Goal: Information Seeking & Learning: Learn about a topic

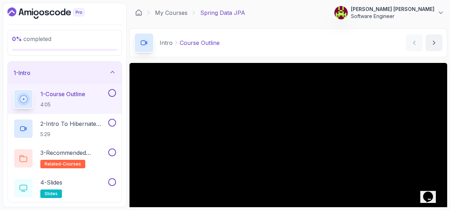
scroll to position [35, 0]
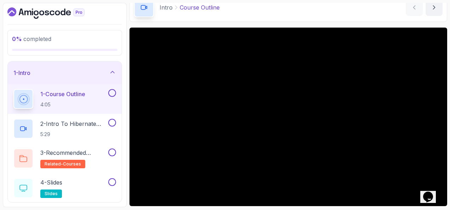
click at [109, 91] on button at bounding box center [112, 93] width 8 height 8
click at [115, 93] on icon at bounding box center [112, 92] width 6 height 7
click at [433, 191] on icon "Opens Chat This icon Opens the chat window." at bounding box center [427, 196] width 11 height 11
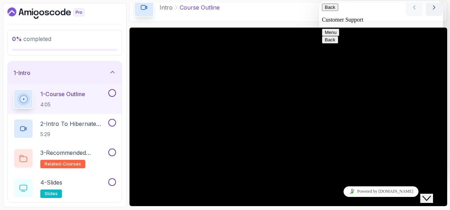
click at [433, 194] on button "Close Chat This icon closes the chat window." at bounding box center [426, 198] width 13 height 9
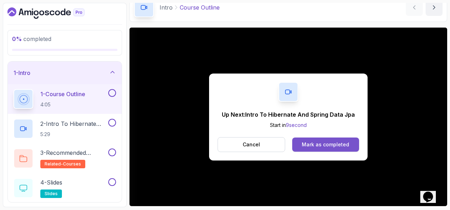
click at [323, 139] on button "Mark as completed" at bounding box center [325, 144] width 67 height 14
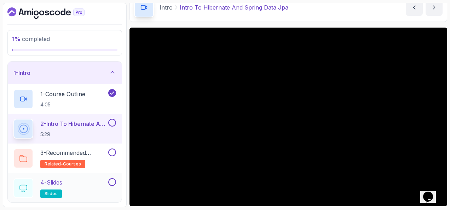
click at [113, 183] on button at bounding box center [112, 182] width 8 height 8
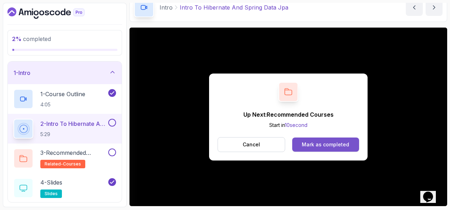
click at [339, 145] on div "Mark as completed" at bounding box center [324, 144] width 47 height 7
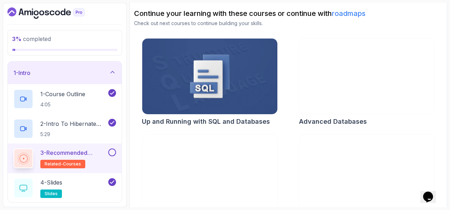
scroll to position [92, 0]
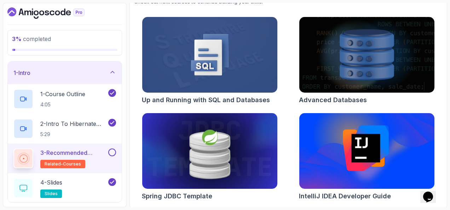
click at [110, 151] on button at bounding box center [112, 152] width 8 height 8
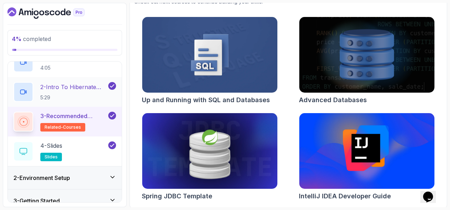
scroll to position [106, 0]
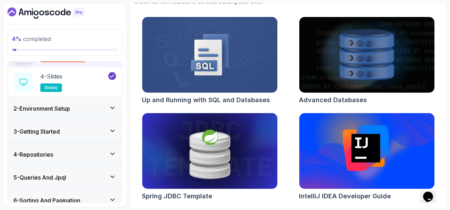
click at [89, 105] on div "2 - Environment Setup" at bounding box center [64, 108] width 102 height 8
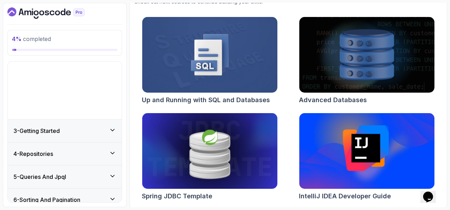
scroll to position [31, 0]
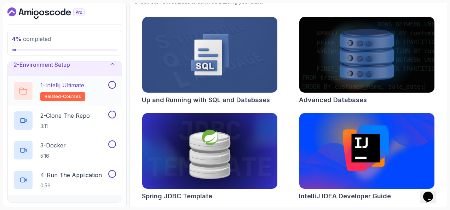
click at [91, 83] on div "1 - Intellij Ultimate related-courses" at bounding box center [59, 91] width 93 height 20
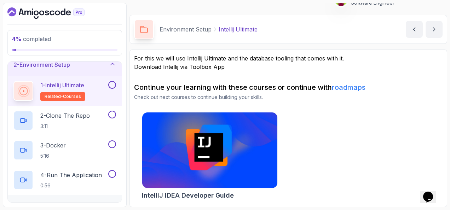
scroll to position [13, 0]
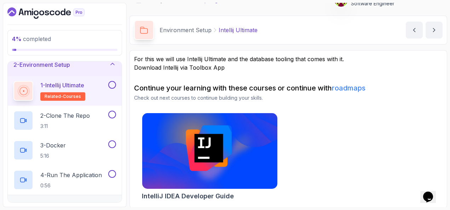
click at [114, 83] on button at bounding box center [112, 85] width 8 height 8
click at [101, 117] on div "2 - Clone The Repo 3:11" at bounding box center [59, 121] width 93 height 20
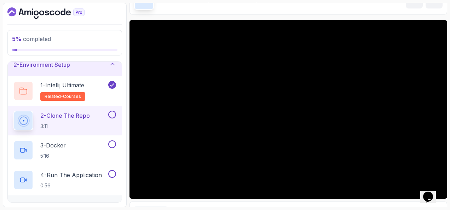
scroll to position [48, 0]
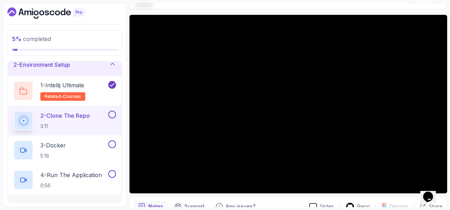
click at [114, 112] on button at bounding box center [112, 115] width 8 height 8
click at [92, 146] on div "3 - Docker 5:16" at bounding box center [59, 150] width 93 height 20
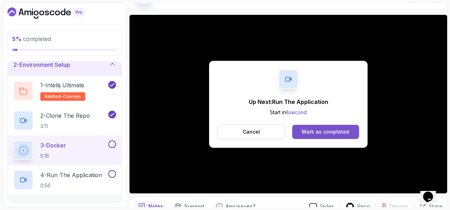
click at [350, 134] on button "Mark as completed" at bounding box center [325, 132] width 67 height 14
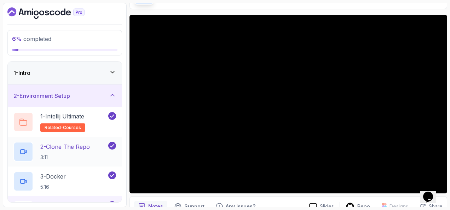
scroll to position [71, 0]
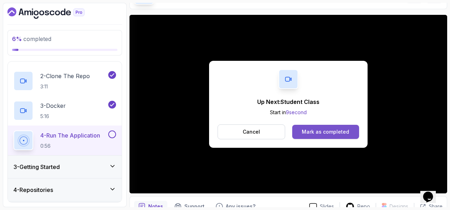
click at [336, 128] on div "Mark as completed" at bounding box center [324, 131] width 47 height 7
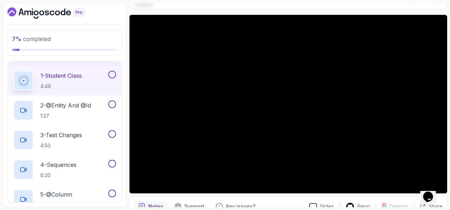
scroll to position [71, 0]
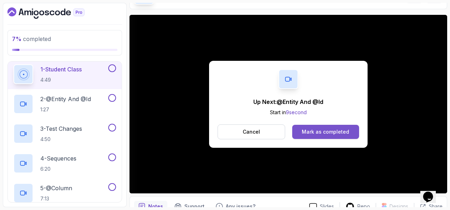
click at [315, 129] on div "Mark as completed" at bounding box center [324, 131] width 47 height 7
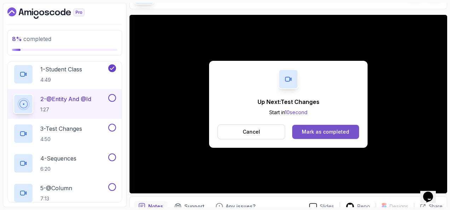
click at [341, 134] on div "Mark as completed" at bounding box center [324, 131] width 47 height 7
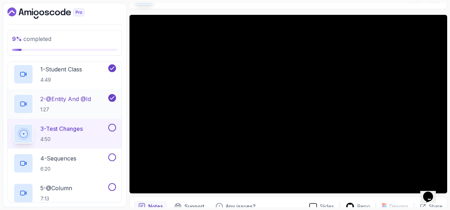
scroll to position [106, 0]
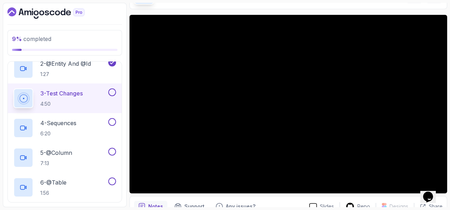
click at [111, 89] on button at bounding box center [112, 92] width 8 height 8
click at [86, 126] on div "4 - Sequences 6:20" at bounding box center [59, 128] width 93 height 20
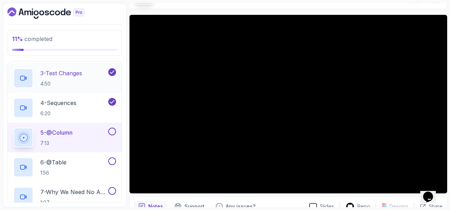
scroll to position [141, 0]
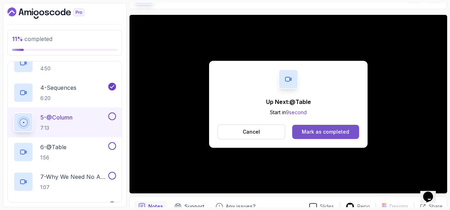
click at [352, 131] on button "Mark as completed" at bounding box center [325, 132] width 67 height 14
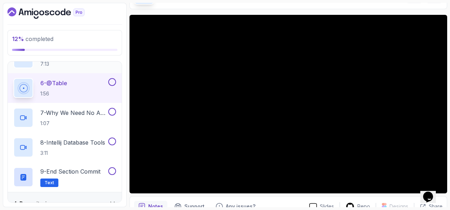
scroll to position [212, 0]
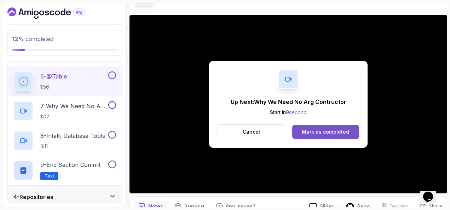
click at [321, 133] on div "Mark as completed" at bounding box center [324, 131] width 47 height 7
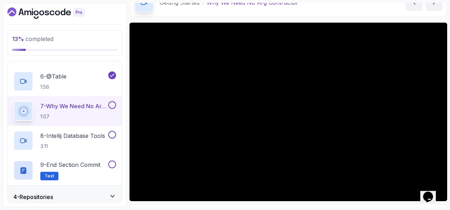
scroll to position [48, 0]
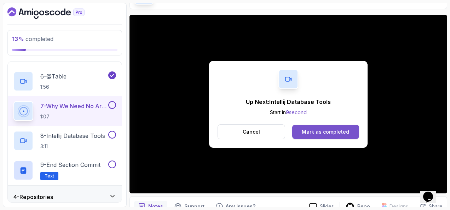
click at [338, 128] on div "Mark as completed" at bounding box center [324, 131] width 47 height 7
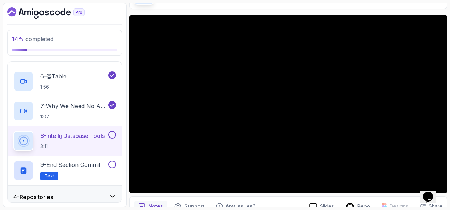
drag, startPoint x: 287, startPoint y: 16, endPoint x: 318, endPoint y: 5, distance: 32.9
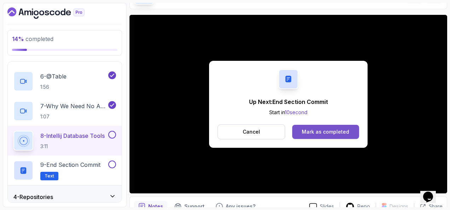
click at [347, 125] on button "Mark as completed" at bounding box center [325, 132] width 67 height 14
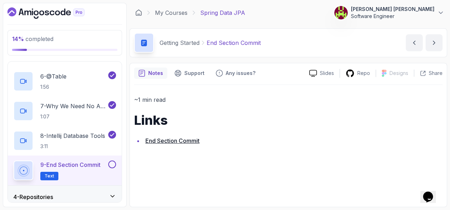
click at [110, 166] on button at bounding box center [112, 164] width 8 height 8
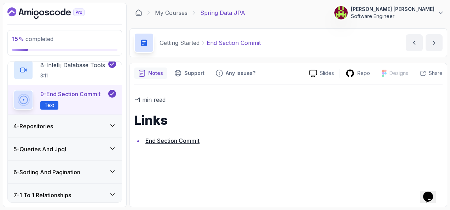
click at [112, 122] on icon at bounding box center [112, 125] width 7 height 7
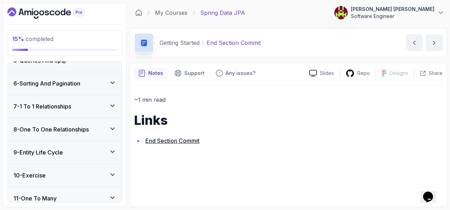
scroll to position [88, 0]
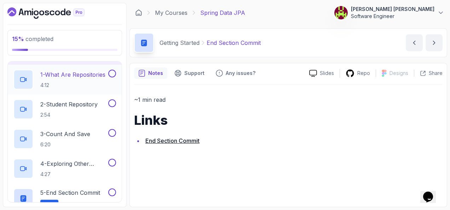
click at [87, 82] on p "4:12" at bounding box center [72, 85] width 65 height 7
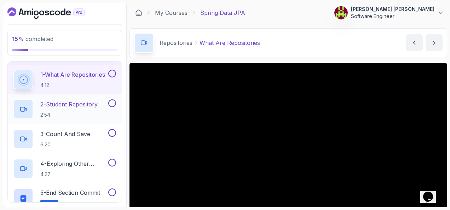
scroll to position [53, 0]
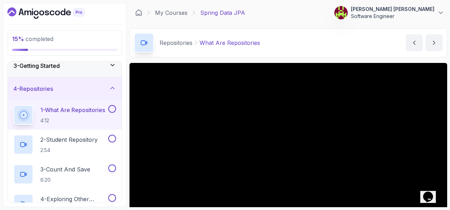
click at [129, 47] on div "15 % completed 1 - Intro 2 - Environment Setup 3 - Getting Started 4 - Reposito…" at bounding box center [225, 105] width 444 height 204
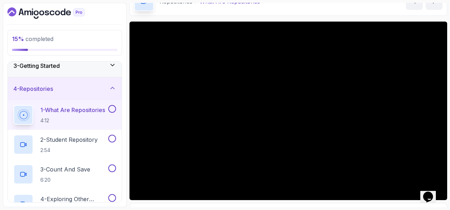
scroll to position [35, 0]
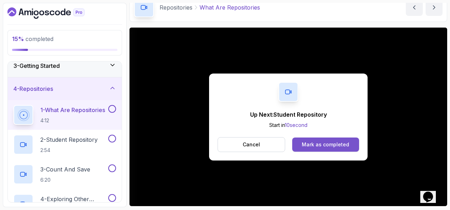
click at [356, 137] on button "Mark as completed" at bounding box center [325, 144] width 67 height 14
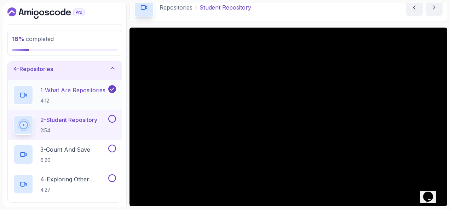
scroll to position [124, 0]
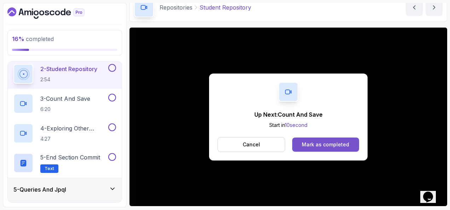
click at [319, 142] on div "Mark as completed" at bounding box center [324, 144] width 47 height 7
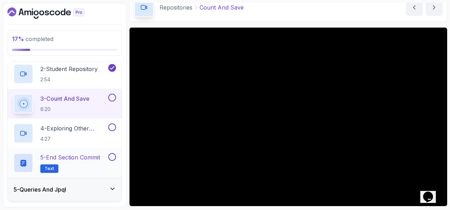
click at [112, 157] on button at bounding box center [112, 157] width 8 height 8
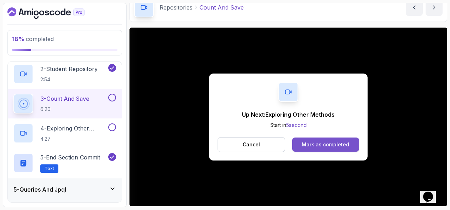
click at [316, 141] on div "Mark as completed" at bounding box center [324, 144] width 47 height 7
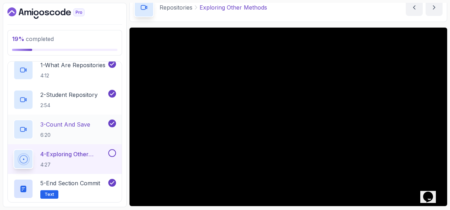
scroll to position [133, 0]
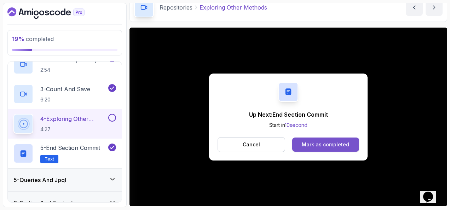
click at [346, 141] on div "Mark as completed" at bounding box center [324, 144] width 47 height 7
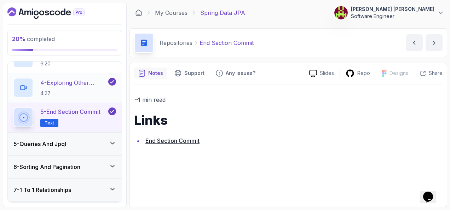
scroll to position [204, 0]
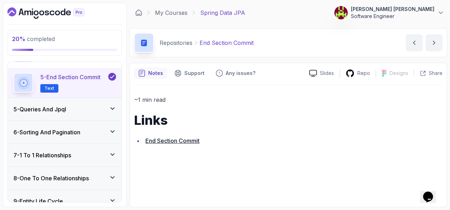
click at [75, 107] on div "5 - Queries And Jpql" at bounding box center [64, 109] width 102 height 8
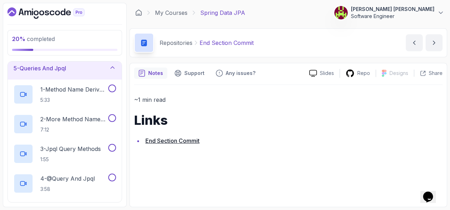
scroll to position [63, 0]
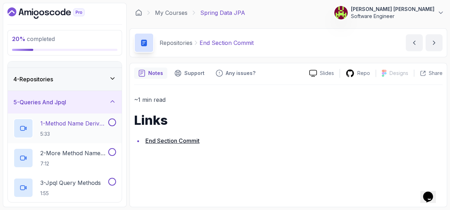
click at [87, 122] on p "1 - Method Name Derived Queries" at bounding box center [73, 123] width 66 height 8
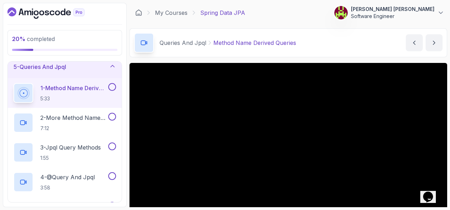
scroll to position [35, 0]
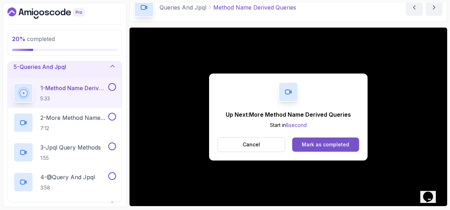
click at [342, 137] on button "Mark as completed" at bounding box center [325, 144] width 67 height 14
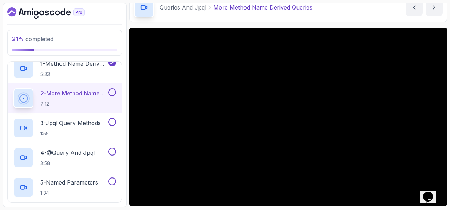
scroll to position [133, 0]
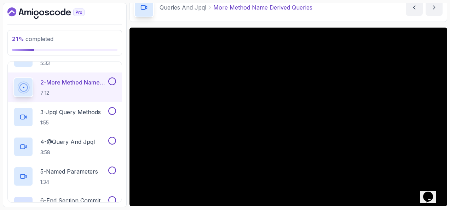
click at [110, 80] on button at bounding box center [112, 81] width 8 height 8
click at [74, 115] on h2 "3 - Jpql Query Methods 1:55" at bounding box center [70, 117] width 60 height 18
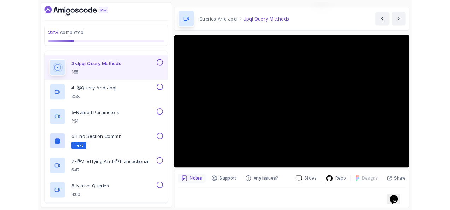
scroll to position [83, 0]
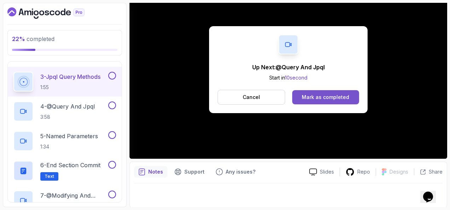
click at [336, 95] on div "Mark as completed" at bounding box center [324, 97] width 47 height 7
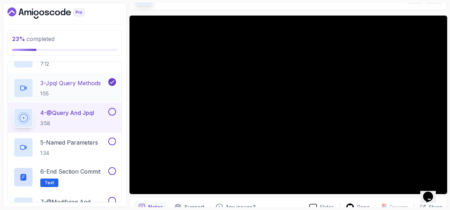
scroll to position [169, 0]
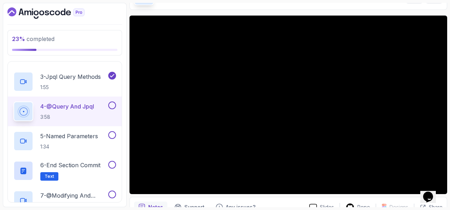
drag, startPoint x: 129, startPoint y: 71, endPoint x: 126, endPoint y: 52, distance: 19.3
click at [126, 52] on div "23 % completed 1 - Intro 2 - Environment Setup 3 - Getting Started 4 - Reposito…" at bounding box center [65, 105] width 124 height 204
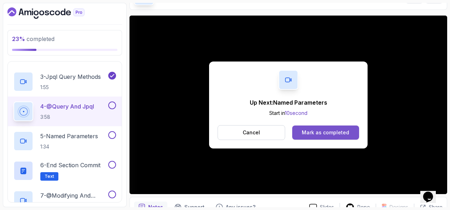
click at [351, 136] on button "Mark as completed" at bounding box center [325, 132] width 67 height 14
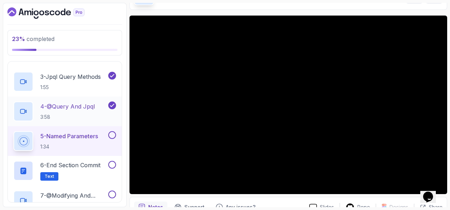
scroll to position [204, 0]
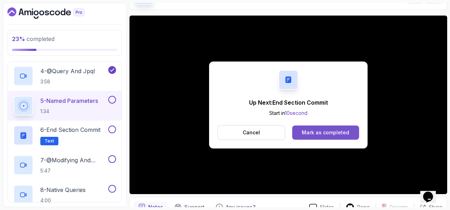
click at [331, 132] on div "Mark as completed" at bounding box center [324, 132] width 47 height 7
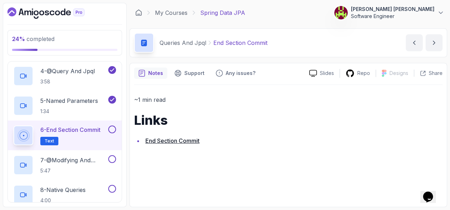
click at [110, 129] on button at bounding box center [112, 129] width 8 height 8
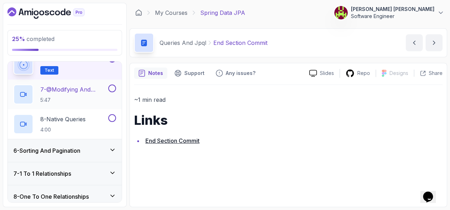
click at [95, 92] on p "7 - @Modifying And @Transactional" at bounding box center [73, 89] width 66 height 8
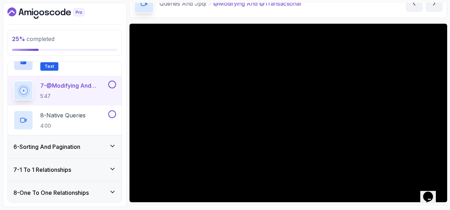
scroll to position [47, 0]
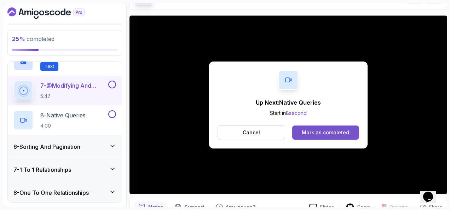
click at [318, 129] on div "Mark as completed" at bounding box center [324, 132] width 47 height 7
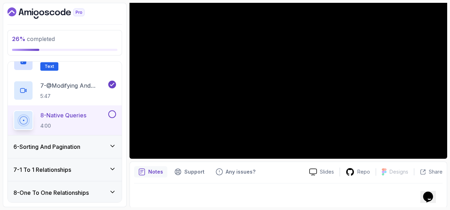
scroll to position [47, 0]
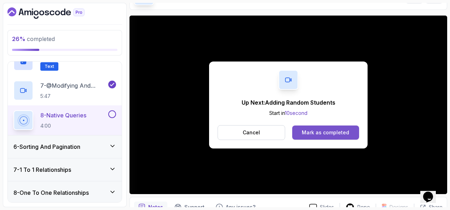
click at [348, 134] on button "Mark as completed" at bounding box center [325, 132] width 67 height 14
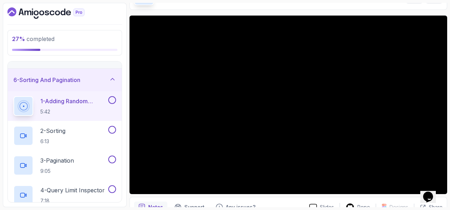
scroll to position [102, 0]
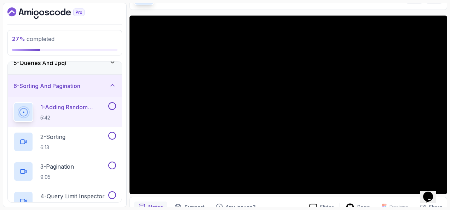
click at [117, 16] on div at bounding box center [64, 12] width 115 height 11
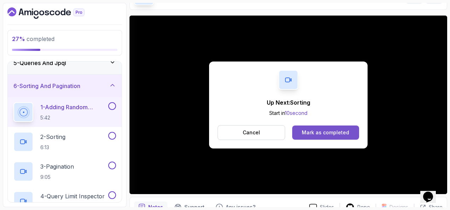
click at [334, 126] on button "Mark as completed" at bounding box center [325, 132] width 67 height 14
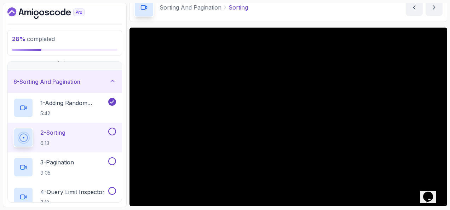
scroll to position [141, 0]
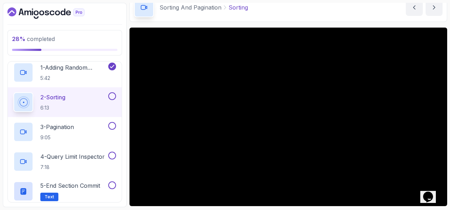
click at [109, 93] on button at bounding box center [112, 96] width 8 height 8
click at [90, 120] on div "3 - Pagination 9:05" at bounding box center [65, 132] width 114 height 30
click at [86, 126] on div "3 - Pagination 9:05" at bounding box center [59, 132] width 93 height 20
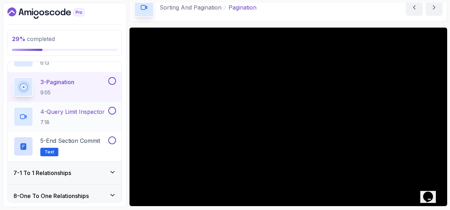
scroll to position [177, 0]
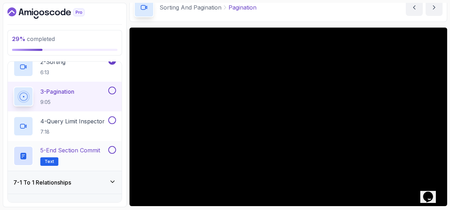
click at [110, 147] on button at bounding box center [112, 150] width 8 height 8
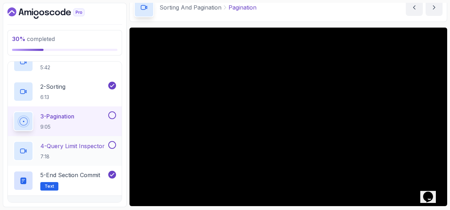
scroll to position [141, 0]
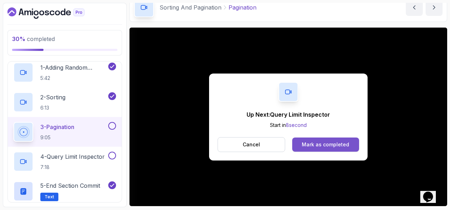
click at [346, 143] on div "Mark as completed" at bounding box center [324, 144] width 47 height 7
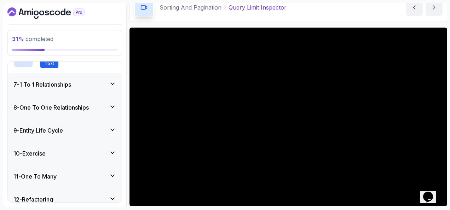
scroll to position [239, 0]
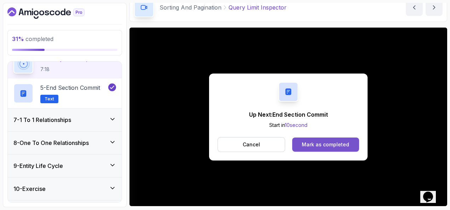
click at [314, 139] on button "Mark as completed" at bounding box center [325, 144] width 67 height 14
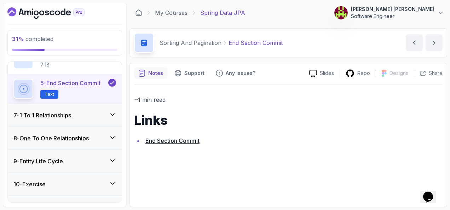
click at [94, 118] on div "7 - 1 To 1 Relationships" at bounding box center [64, 115] width 102 height 8
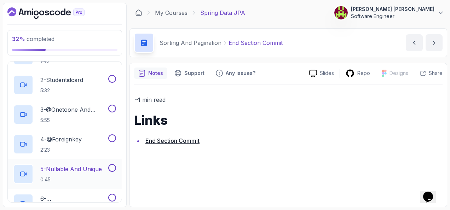
scroll to position [151, 0]
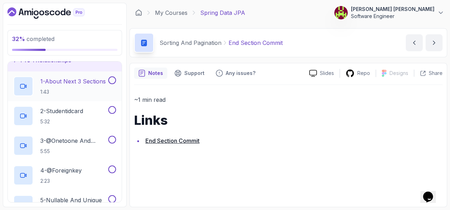
click at [84, 81] on p "1 - About Next 3 Sections" at bounding box center [72, 81] width 65 height 8
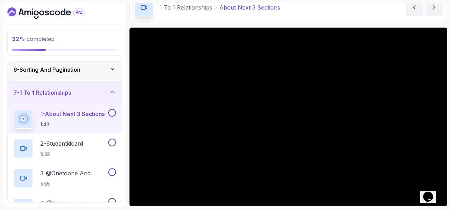
scroll to position [129, 0]
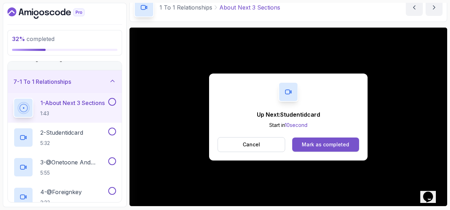
click at [332, 141] on div "Mark as completed" at bounding box center [324, 144] width 47 height 7
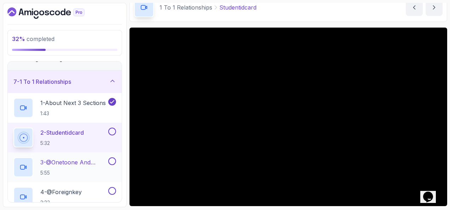
scroll to position [164, 0]
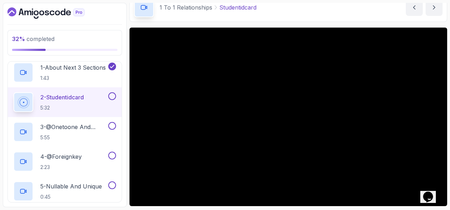
click at [110, 93] on button at bounding box center [112, 96] width 8 height 8
drag, startPoint x: 129, startPoint y: 22, endPoint x: 112, endPoint y: 21, distance: 16.6
click at [112, 21] on div "32 % completed 1 - Intro 2 - Environment Setup 3 - Getting Started 4 - Reposito…" at bounding box center [65, 105] width 124 height 204
drag, startPoint x: 121, startPoint y: 22, endPoint x: 113, endPoint y: 23, distance: 7.6
click at [113, 23] on div "32 % completed 1 - Intro 2 - Environment Setup 3 - Getting Started 4 - Reposito…" at bounding box center [65, 105] width 124 height 204
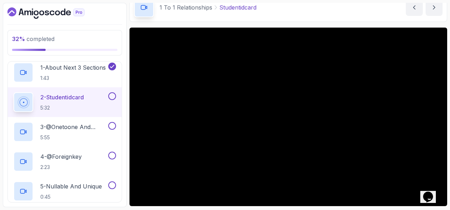
click at [364, 17] on div "1 To 1 Relationships Studentidcard Studentidcard by [PERSON_NAME]" at bounding box center [287, 7] width 317 height 29
click at [111, 96] on button at bounding box center [112, 96] width 8 height 8
click at [90, 136] on p "5:55" at bounding box center [73, 137] width 66 height 7
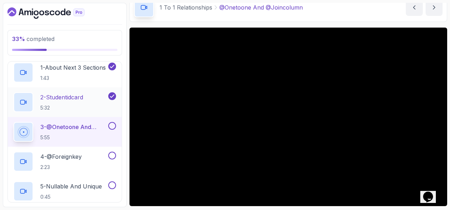
scroll to position [200, 0]
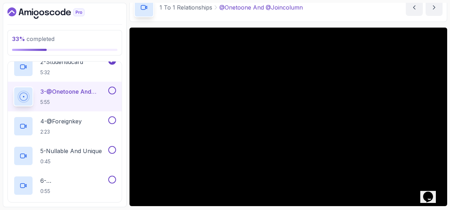
click at [433, 193] on icon "$i18n('chat', 'chat_widget')" at bounding box center [428, 197] width 10 height 11
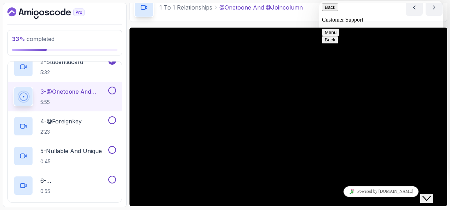
click at [430, 194] on icon "Close Chat This icon closes the chat window." at bounding box center [426, 198] width 8 height 8
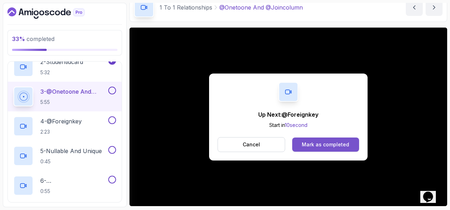
click at [324, 145] on div "Mark as completed" at bounding box center [324, 144] width 47 height 7
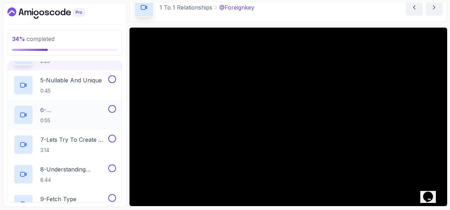
scroll to position [235, 0]
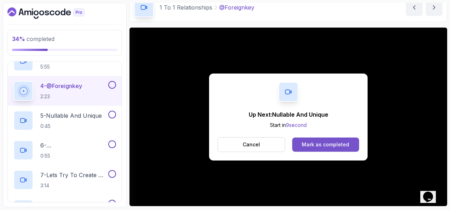
click at [329, 145] on div "Mark as completed" at bounding box center [324, 144] width 47 height 7
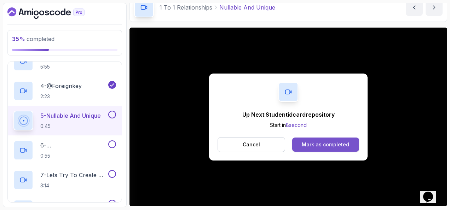
click at [342, 137] on button "Mark as completed" at bounding box center [325, 144] width 67 height 14
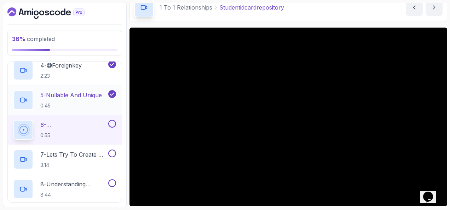
scroll to position [270, 0]
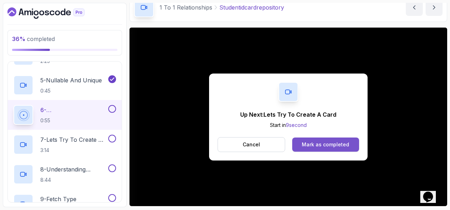
click at [345, 143] on div "Mark as completed" at bounding box center [324, 144] width 47 height 7
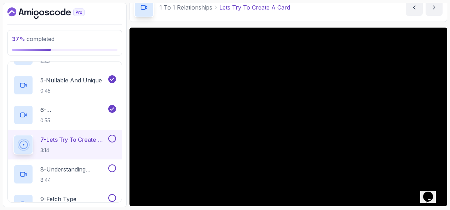
click at [113, 138] on button at bounding box center [112, 139] width 8 height 8
click at [82, 168] on p "8 - Understanding Cascade Types" at bounding box center [73, 169] width 66 height 8
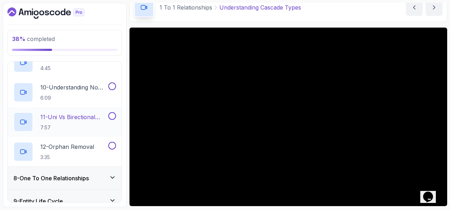
scroll to position [376, 0]
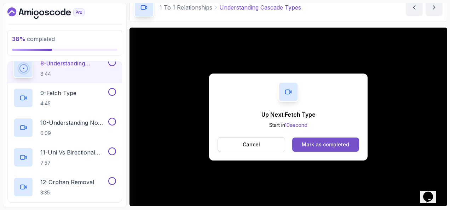
click at [329, 145] on div "Mark as completed" at bounding box center [324, 144] width 47 height 7
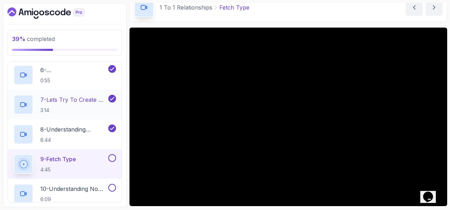
scroll to position [346, 0]
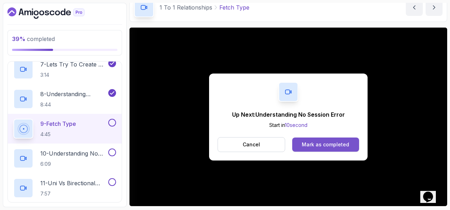
click at [321, 146] on div "Mark as completed" at bounding box center [324, 144] width 47 height 7
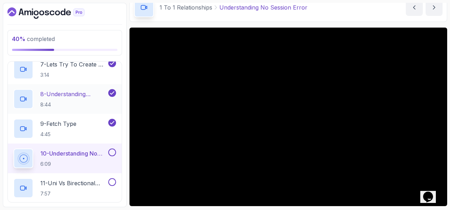
scroll to position [381, 0]
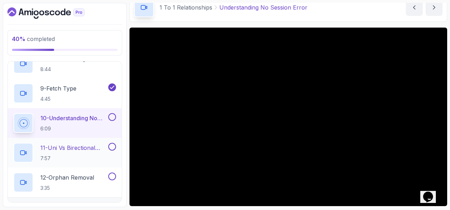
click at [78, 153] on h2 "11 - Uni Vs Birectional Relationships 7:57" at bounding box center [73, 152] width 66 height 18
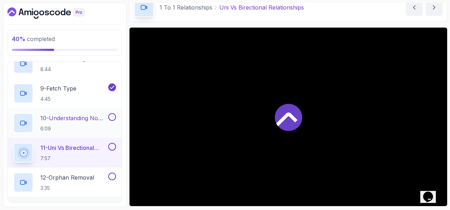
click at [113, 114] on button at bounding box center [112, 117] width 8 height 8
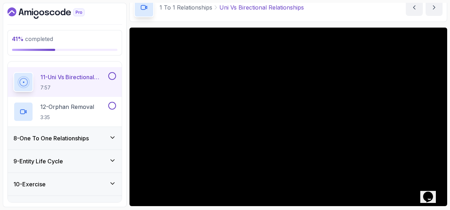
scroll to position [522, 0]
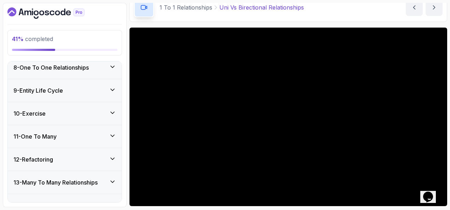
click at [57, 112] on div "10 - Exercise" at bounding box center [64, 113] width 102 height 8
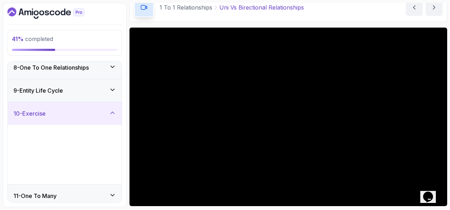
scroll to position [166, 0]
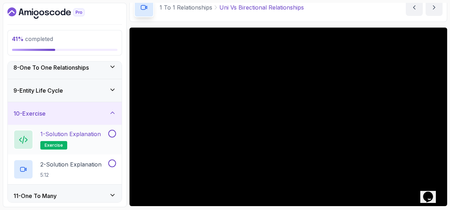
click at [113, 130] on button at bounding box center [112, 134] width 8 height 8
click at [114, 162] on button at bounding box center [112, 163] width 8 height 8
click at [110, 110] on icon at bounding box center [112, 112] width 7 height 7
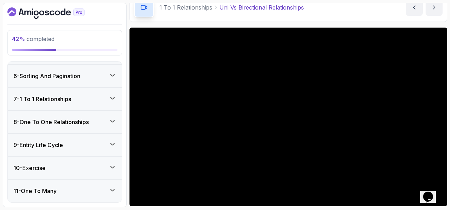
scroll to position [95, 0]
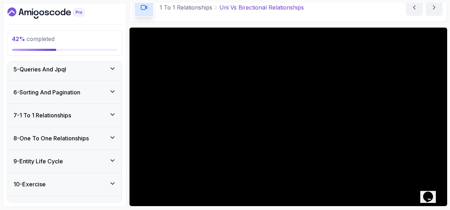
click at [110, 134] on icon at bounding box center [112, 137] width 7 height 7
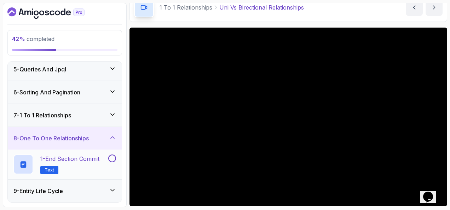
click at [114, 157] on button at bounding box center [112, 158] width 8 height 8
click at [111, 156] on button at bounding box center [112, 158] width 8 height 8
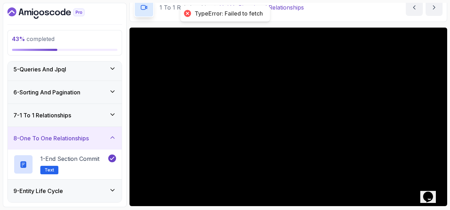
click at [114, 137] on icon at bounding box center [113, 138] width 4 height 2
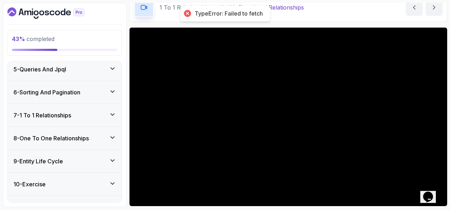
click at [112, 114] on icon at bounding box center [112, 114] width 7 height 7
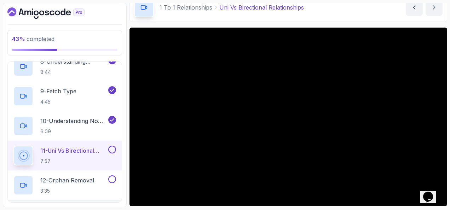
scroll to position [414, 0]
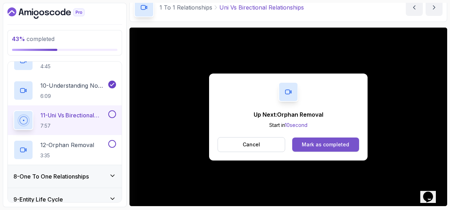
click at [338, 141] on div "Mark as completed" at bounding box center [324, 144] width 47 height 7
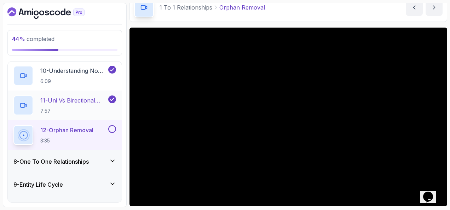
scroll to position [449, 0]
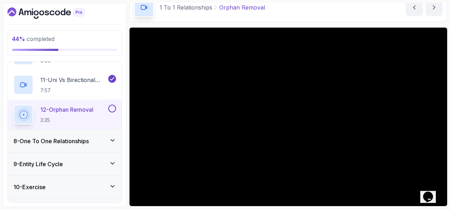
drag, startPoint x: 7, startPoint y: 64, endPoint x: 5, endPoint y: 56, distance: 8.4
click at [5, 56] on div "44 % completed 1 - Intro 2 - Environment Setup 3 - Getting Started 4 - Reposito…" at bounding box center [65, 105] width 124 height 204
click at [51, 157] on div "9 - Entity Life Cycle" at bounding box center [65, 164] width 114 height 23
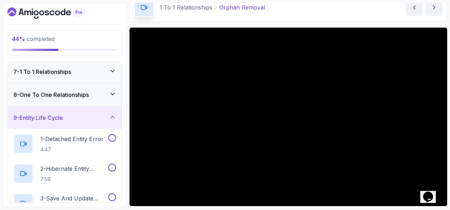
scroll to position [174, 0]
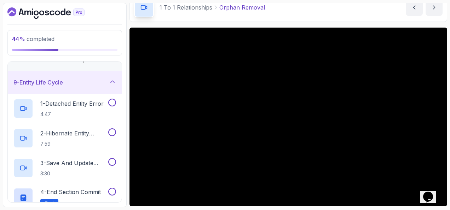
click at [87, 80] on div "9 - Entity Life Cycle" at bounding box center [64, 82] width 102 height 8
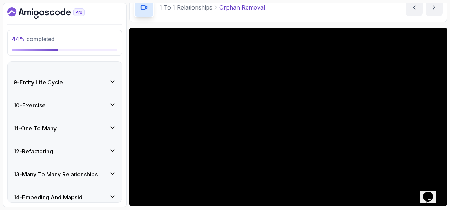
scroll to position [210, 0]
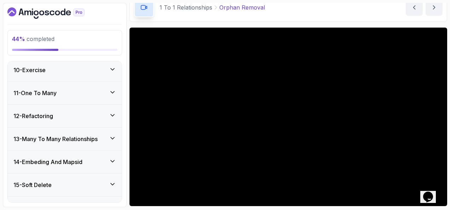
click at [57, 93] on h3 "11 - One To Many" at bounding box center [34, 93] width 43 height 8
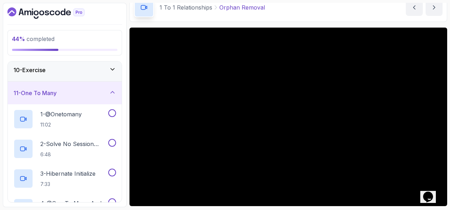
click at [83, 93] on div "11 - One To Many" at bounding box center [64, 93] width 102 height 8
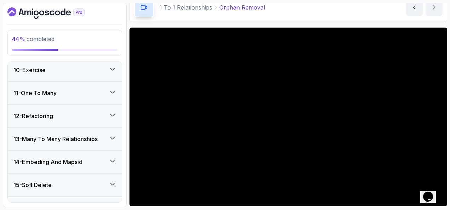
click at [58, 113] on div "12 - Refactoring" at bounding box center [64, 116] width 102 height 8
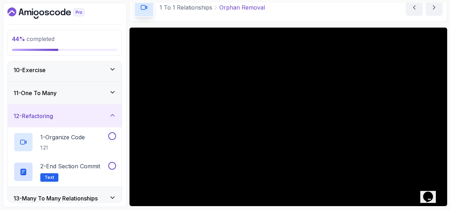
click at [59, 112] on div "12 - Refactoring" at bounding box center [64, 116] width 102 height 8
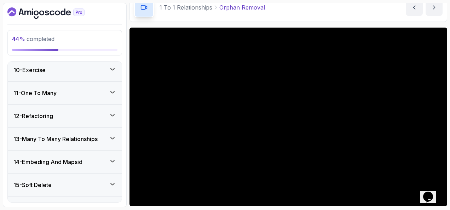
click at [62, 135] on h3 "13 - Many To Many Relationships" at bounding box center [55, 139] width 84 height 8
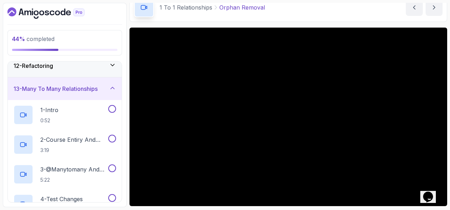
scroll to position [245, 0]
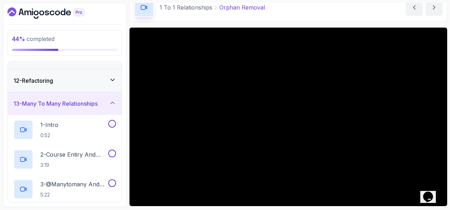
click at [78, 99] on h3 "13 - Many To Many Relationships" at bounding box center [55, 103] width 84 height 8
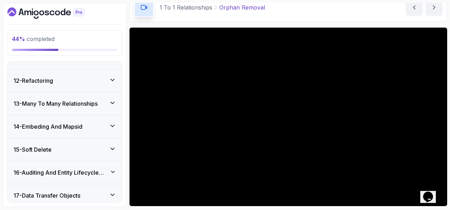
click at [70, 125] on h3 "14 - Embeding And Mapsid" at bounding box center [47, 126] width 69 height 8
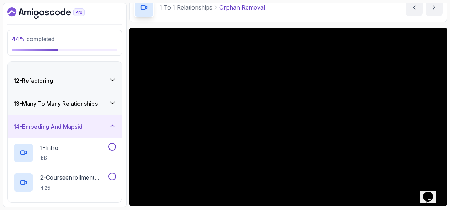
click at [72, 123] on h3 "14 - Embeding And Mapsid" at bounding box center [47, 126] width 69 height 8
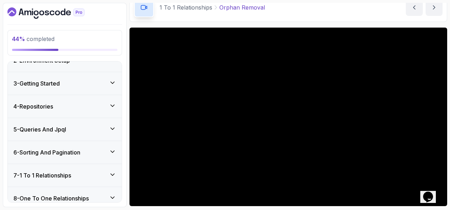
scroll to position [106, 0]
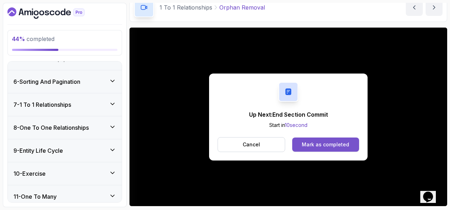
click at [329, 150] on button "Mark as completed" at bounding box center [325, 144] width 67 height 14
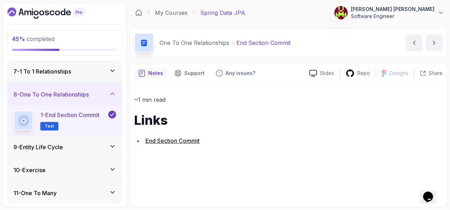
scroll to position [177, 0]
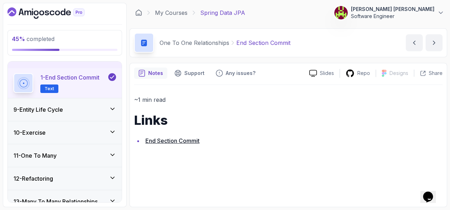
click at [103, 111] on div "9 - Entity Life Cycle" at bounding box center [64, 109] width 102 height 8
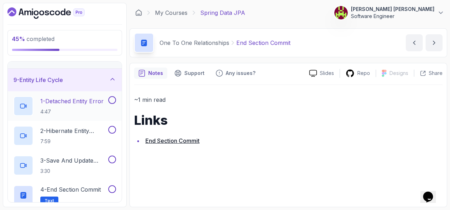
click at [110, 101] on button at bounding box center [112, 100] width 8 height 8
click at [113, 96] on icon at bounding box center [112, 99] width 6 height 7
click at [86, 100] on p "1 - Detached Entity Error" at bounding box center [71, 101] width 63 height 8
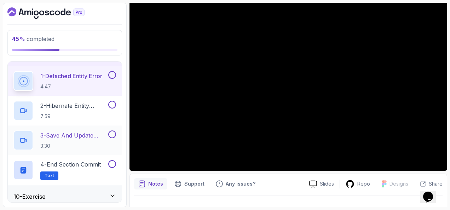
scroll to position [212, 0]
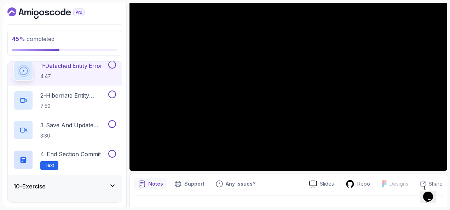
click at [433, 193] on div "Opens Chat This icon Opens the chat window." at bounding box center [427, 196] width 11 height 11
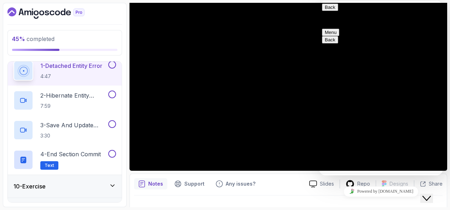
click at [430, 194] on icon "Close Chat This icon closes the chat window." at bounding box center [426, 198] width 8 height 8
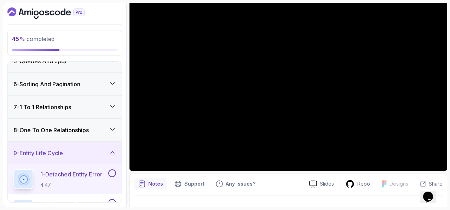
scroll to position [0, 0]
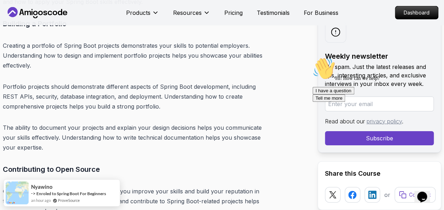
scroll to position [9076, 0]
